Goal: Transaction & Acquisition: Purchase product/service

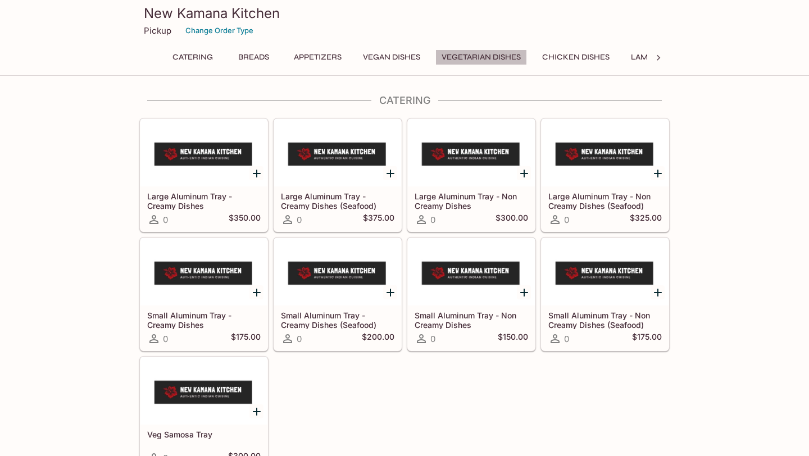
click at [505, 52] on button "Vegetarian Dishes" at bounding box center [481, 57] width 92 height 16
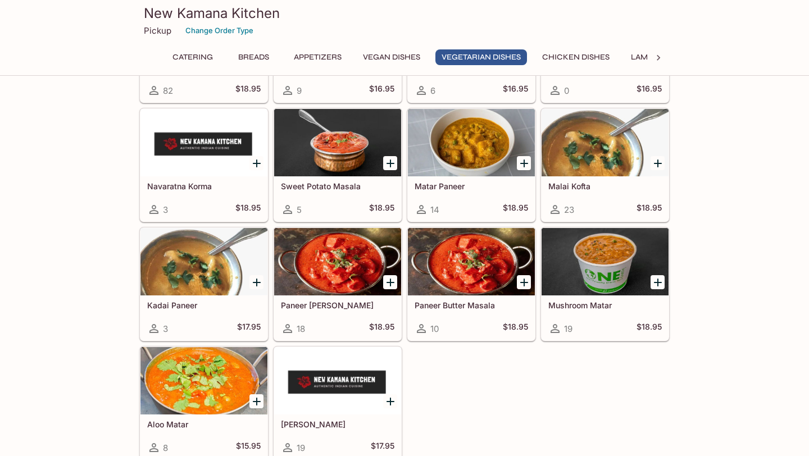
scroll to position [1617, 0]
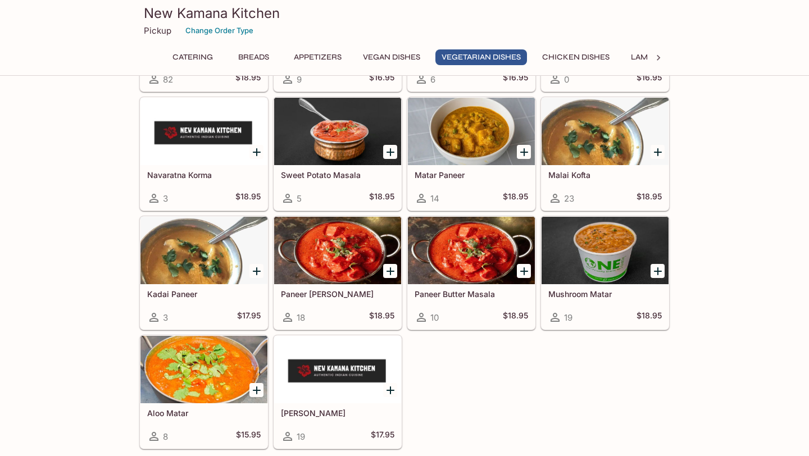
click at [310, 265] on div at bounding box center [337, 250] width 127 height 67
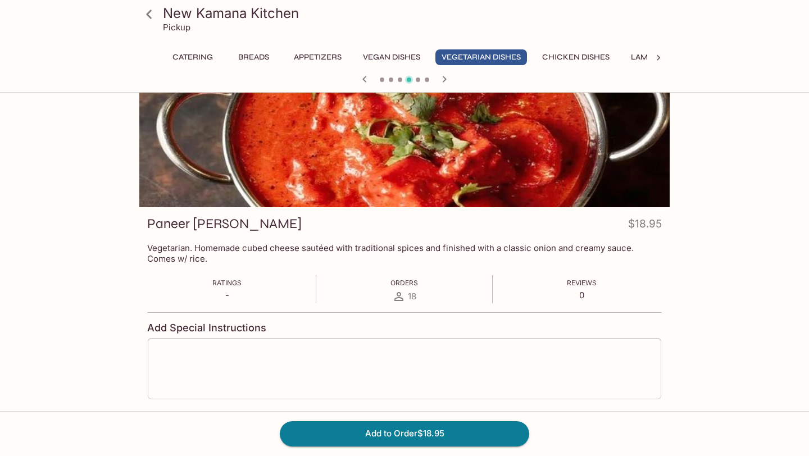
scroll to position [38, 0]
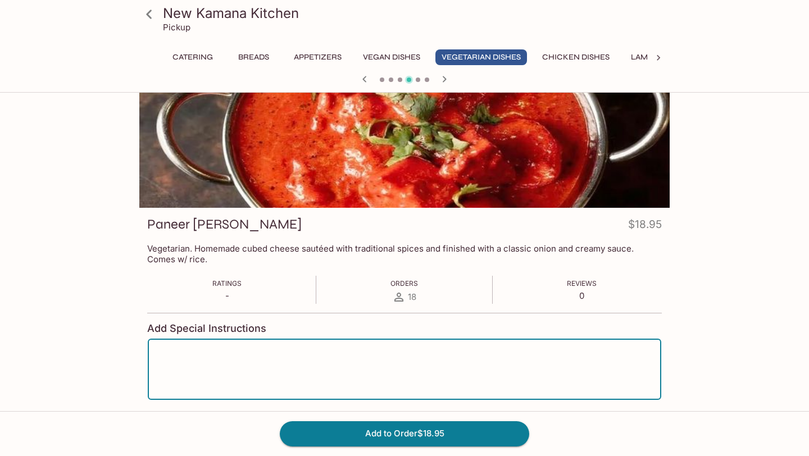
click at [362, 361] on textarea at bounding box center [405, 369] width 498 height 43
type textarea "mild spiciness"
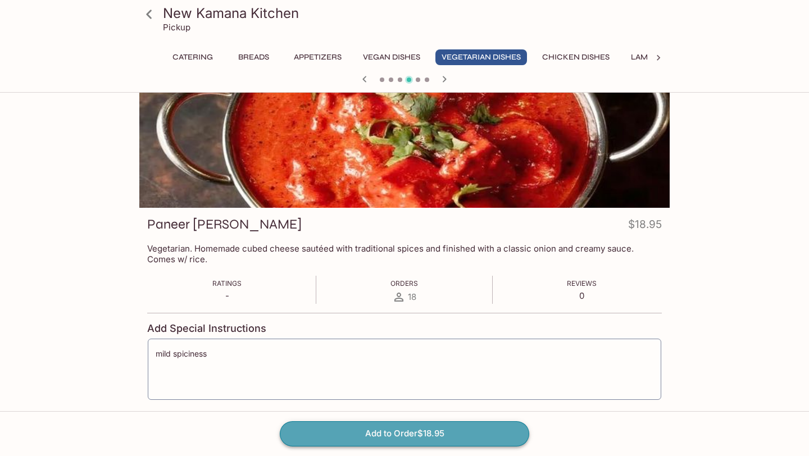
click at [320, 440] on button "Add to Order $18.95" at bounding box center [404, 433] width 249 height 25
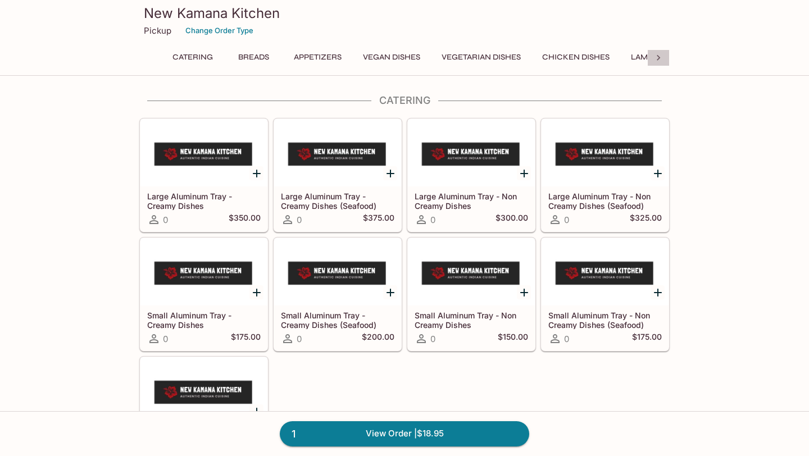
click at [661, 60] on icon at bounding box center [658, 57] width 11 height 11
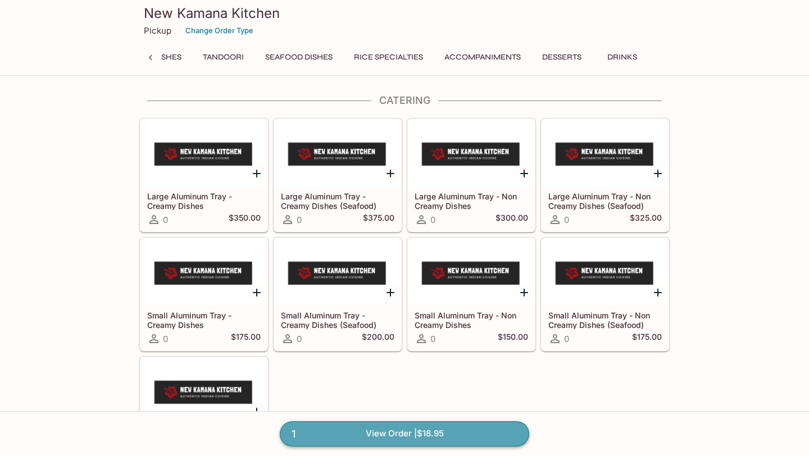
click at [438, 435] on link "1 View Order | $18.95" at bounding box center [404, 433] width 249 height 25
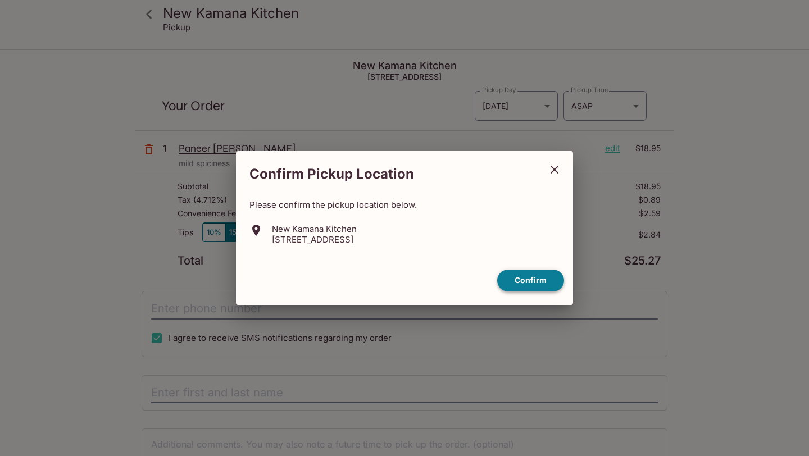
click at [522, 271] on button "Confirm" at bounding box center [530, 281] width 67 height 22
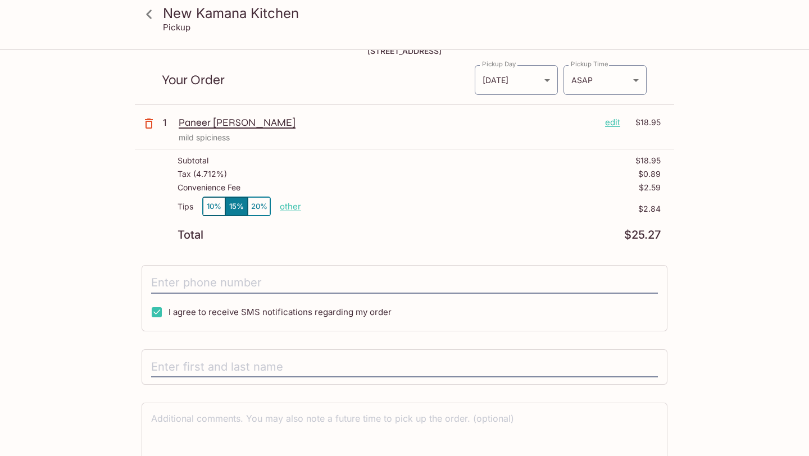
scroll to position [27, 0]
click at [149, 21] on icon at bounding box center [149, 14] width 20 height 20
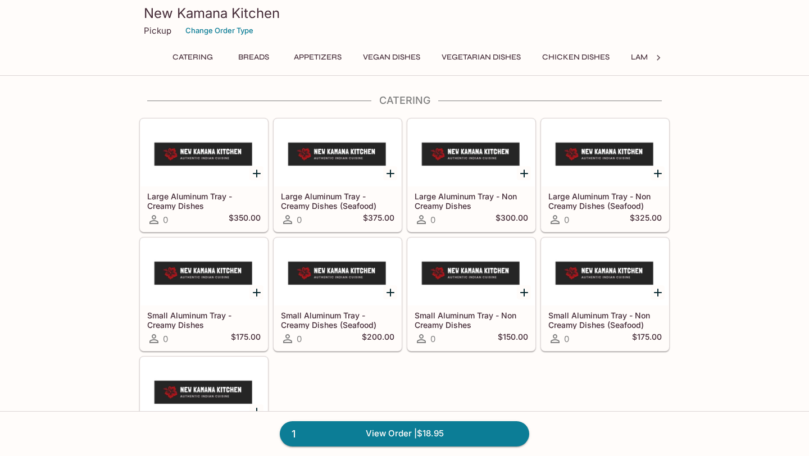
click at [661, 63] on div at bounding box center [658, 57] width 22 height 17
click at [498, 53] on button "Accompaniments" at bounding box center [482, 57] width 89 height 16
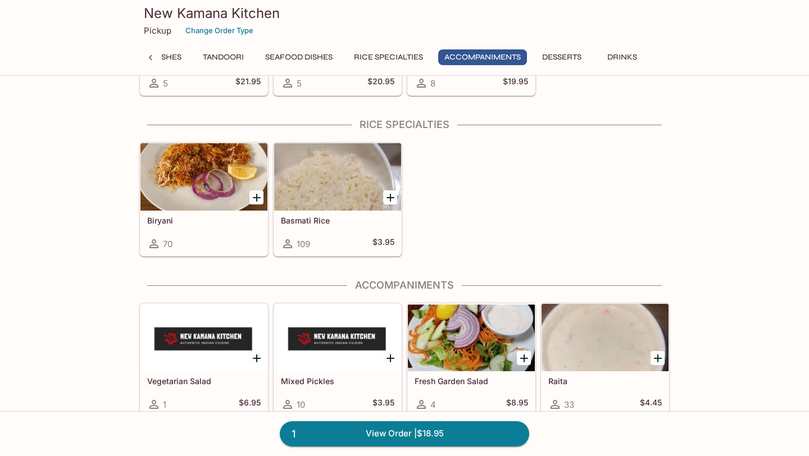
scroll to position [3274, 0]
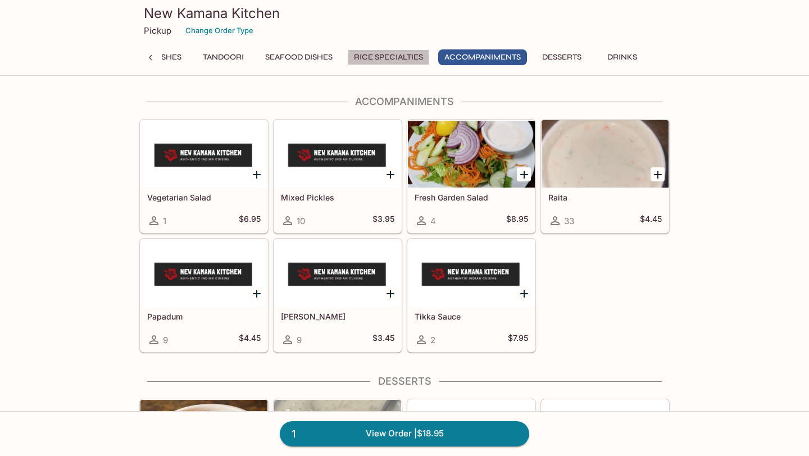
click at [394, 57] on button "Rice Specialties" at bounding box center [388, 57] width 81 height 16
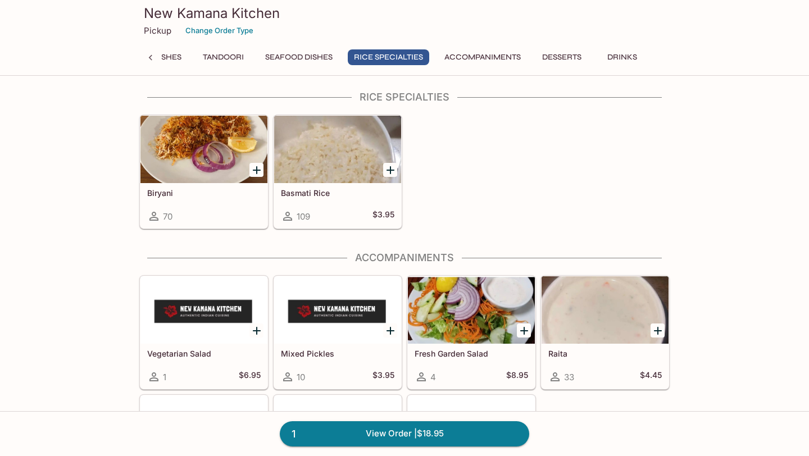
scroll to position [3113, 0]
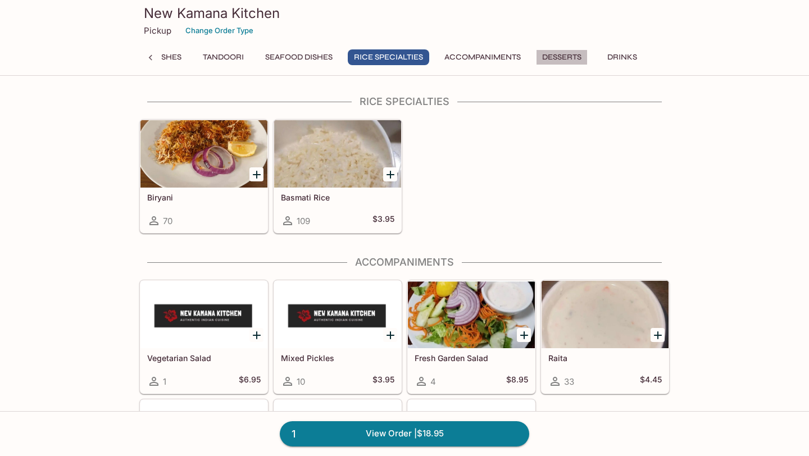
click at [579, 61] on button "Desserts" at bounding box center [562, 57] width 52 height 16
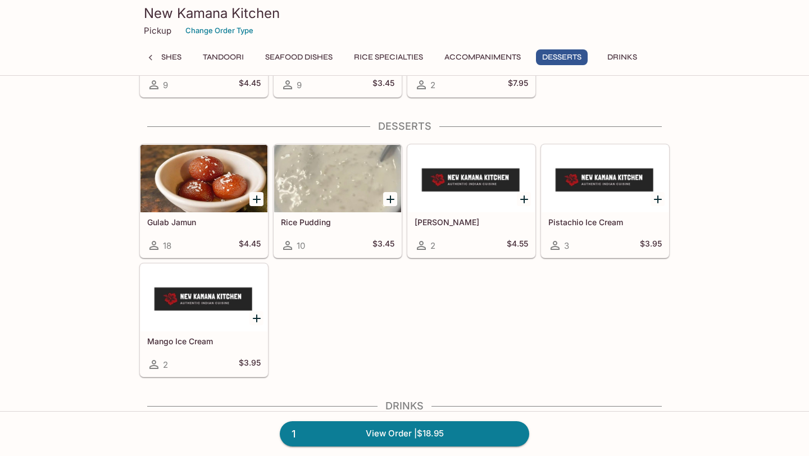
scroll to position [3553, 0]
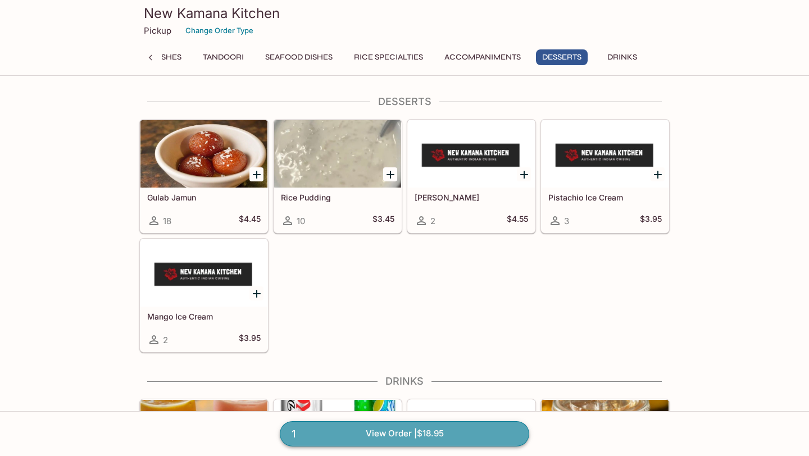
click at [423, 429] on link "1 View Order | $18.95" at bounding box center [404, 433] width 249 height 25
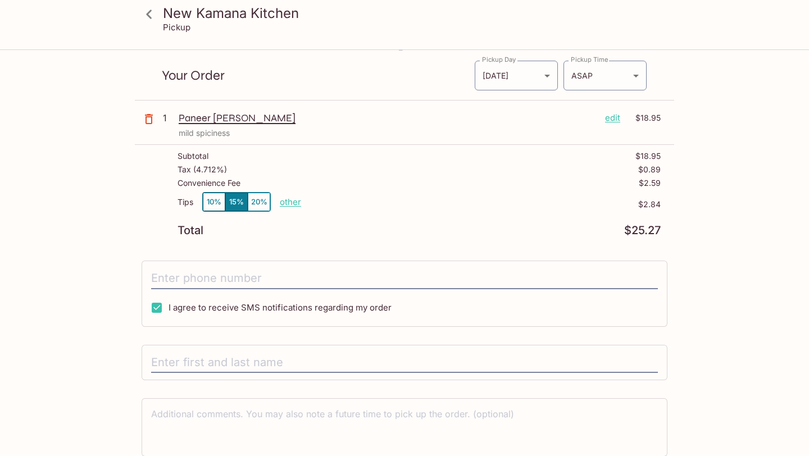
scroll to position [31, 0]
click at [368, 285] on input "tel" at bounding box center [404, 277] width 507 height 21
type input "[PHONE_NUMBER]"
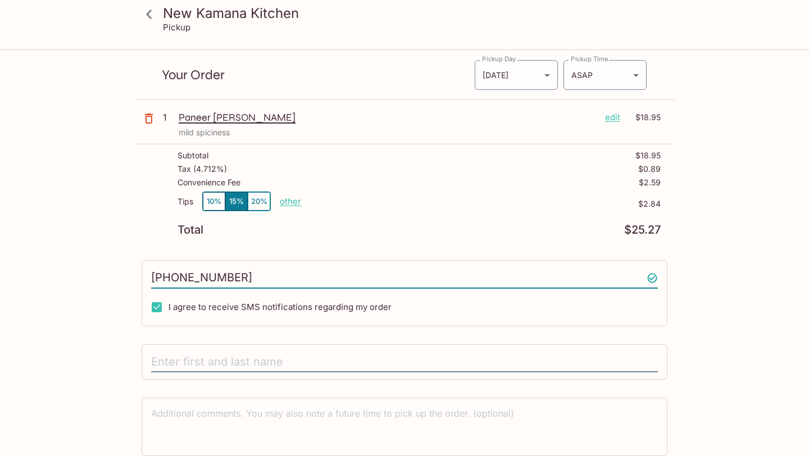
scroll to position [77, 0]
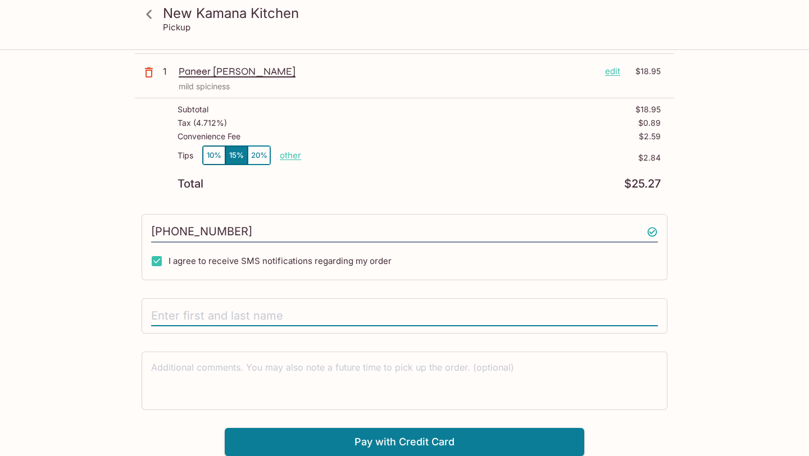
click at [279, 308] on input "text" at bounding box center [404, 316] width 507 height 21
type input "[PERSON_NAME]"
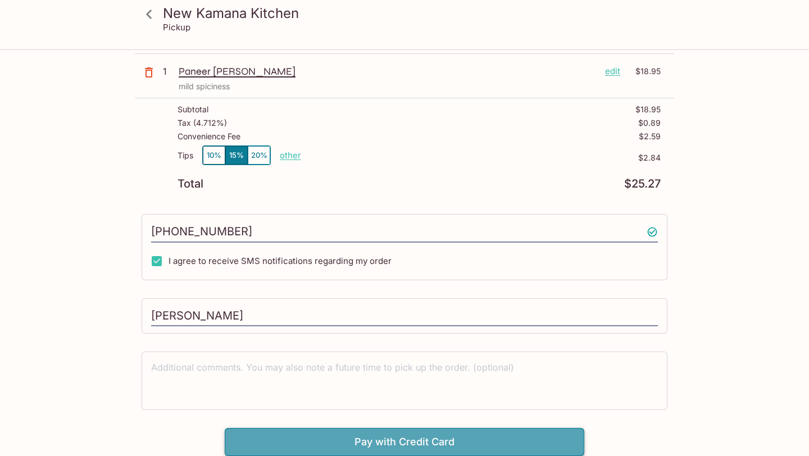
click at [276, 450] on button "Pay with Credit Card" at bounding box center [405, 442] width 360 height 28
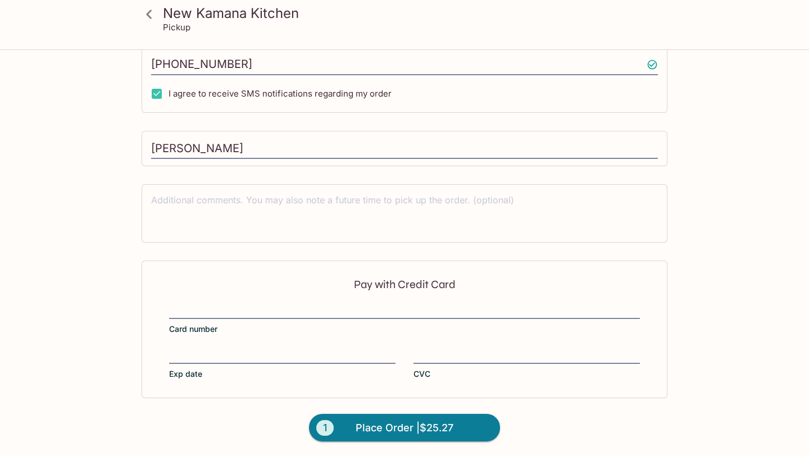
scroll to position [246, 0]
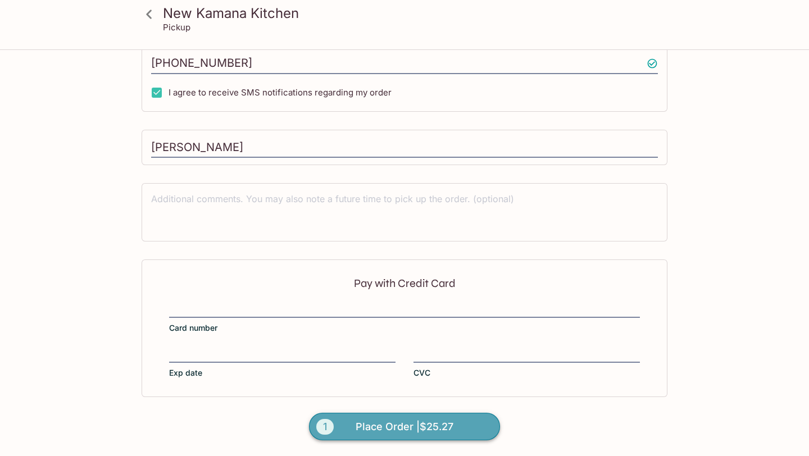
click at [341, 434] on button "1 Place Order | $25.27" at bounding box center [404, 427] width 191 height 28
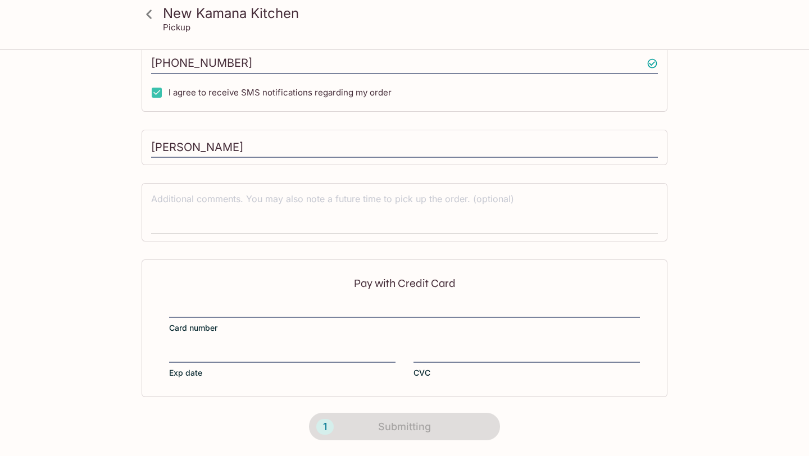
scroll to position [197, 0]
